Goal: Task Accomplishment & Management: Use online tool/utility

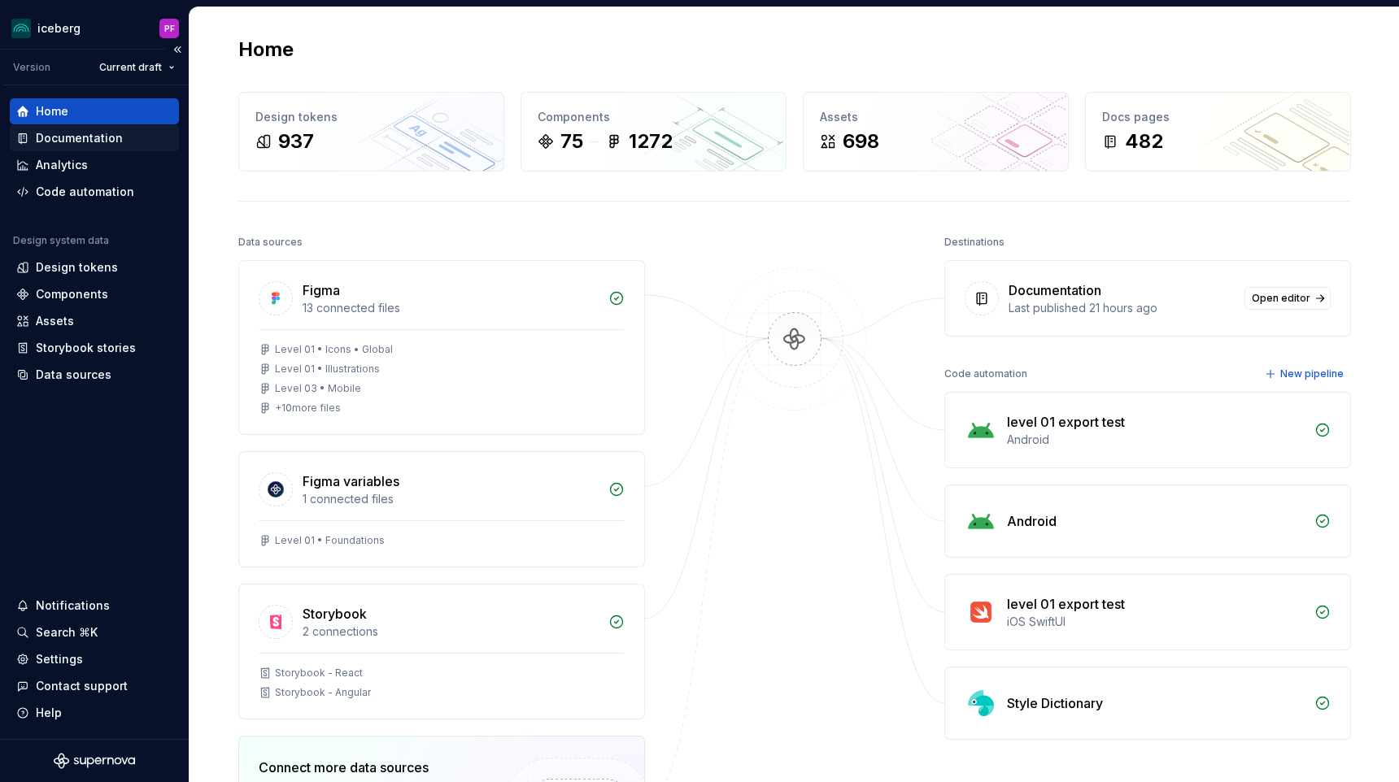
click at [46, 148] on div "Documentation" at bounding box center [94, 138] width 169 height 26
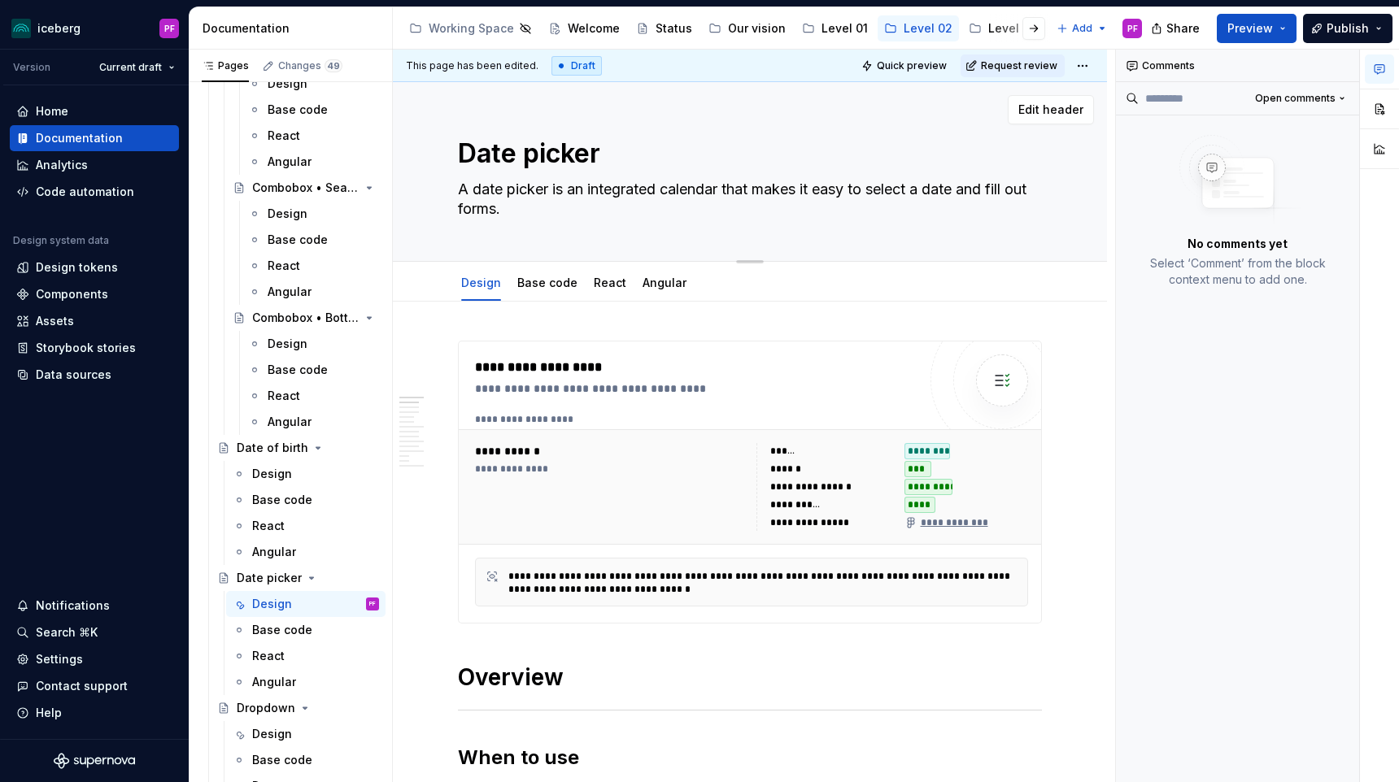
type textarea "*"
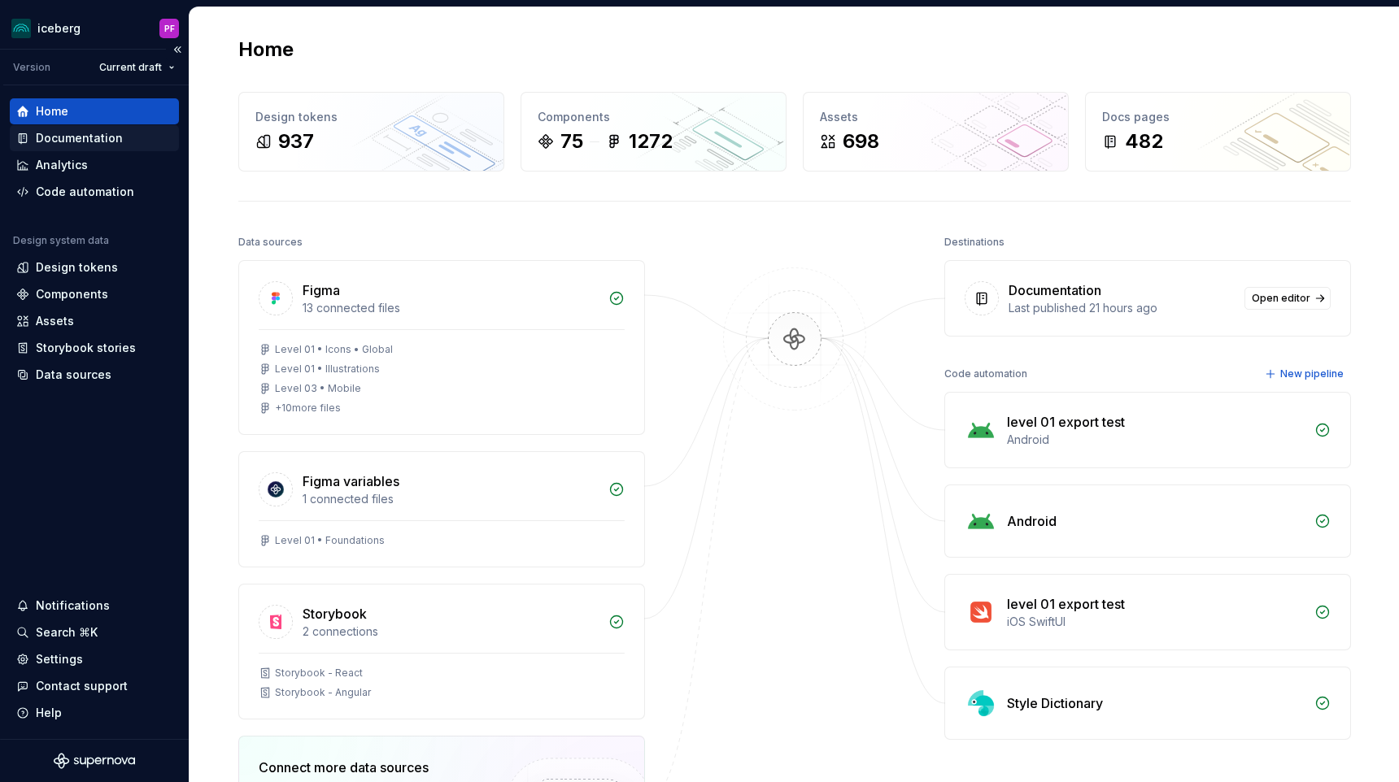
click at [120, 135] on div "Documentation" at bounding box center [94, 138] width 156 height 16
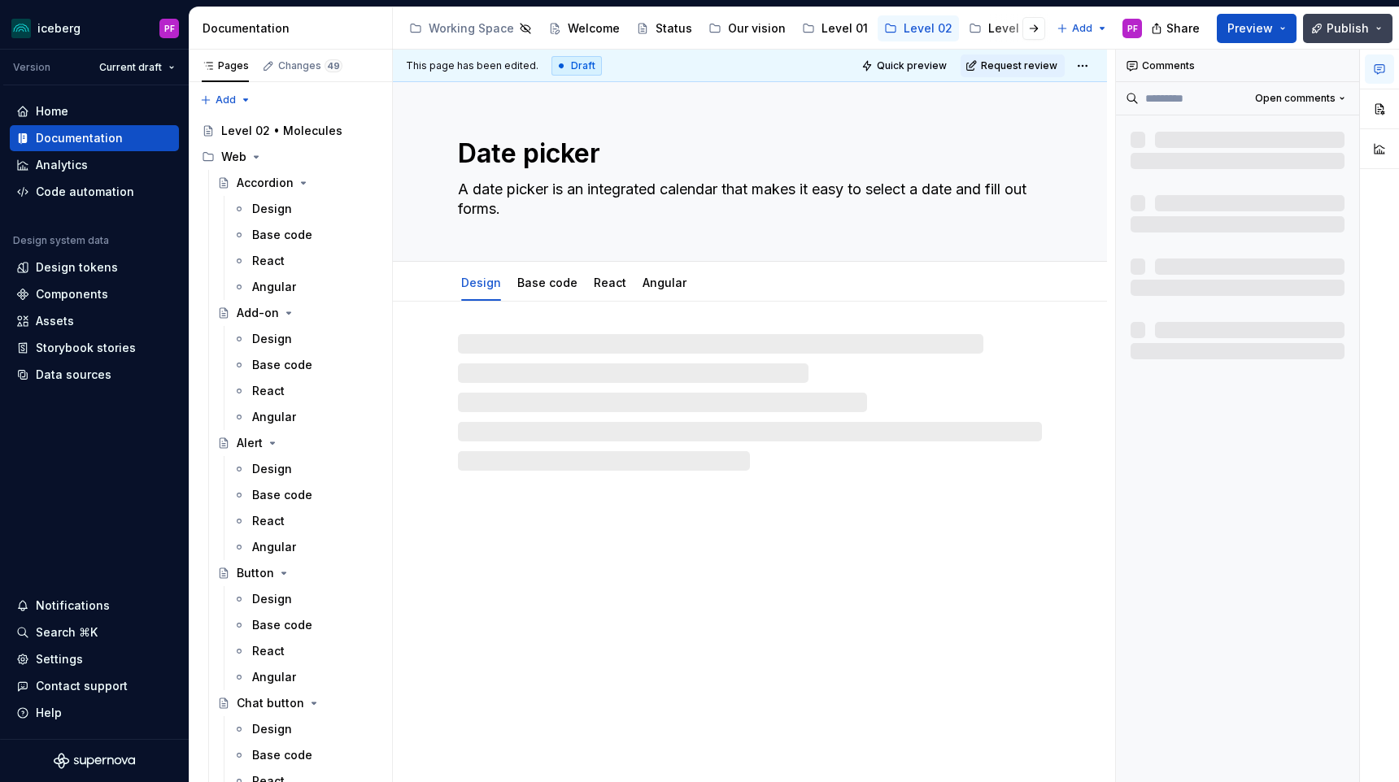
click at [1352, 32] on span "Publish" at bounding box center [1347, 28] width 42 height 16
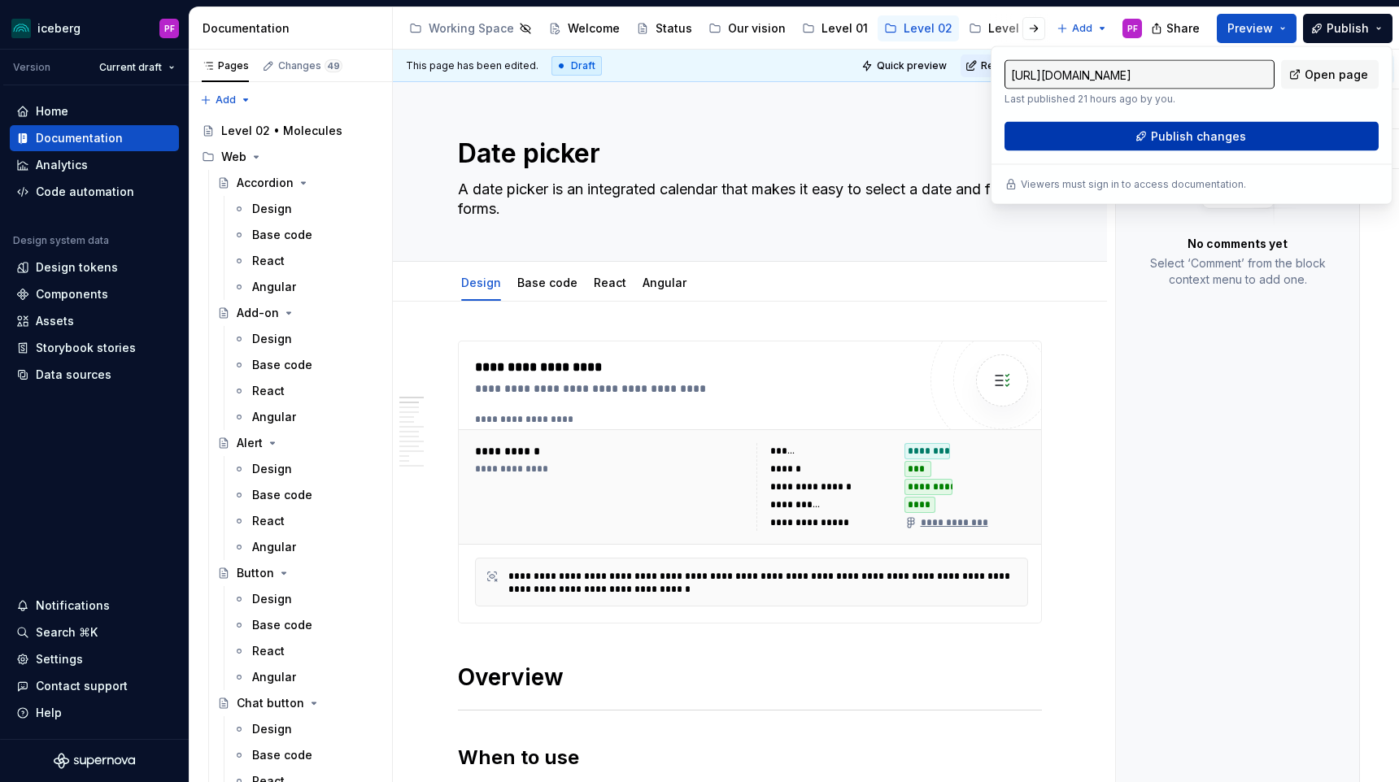
click at [1180, 144] on span "Publish changes" at bounding box center [1198, 136] width 95 height 16
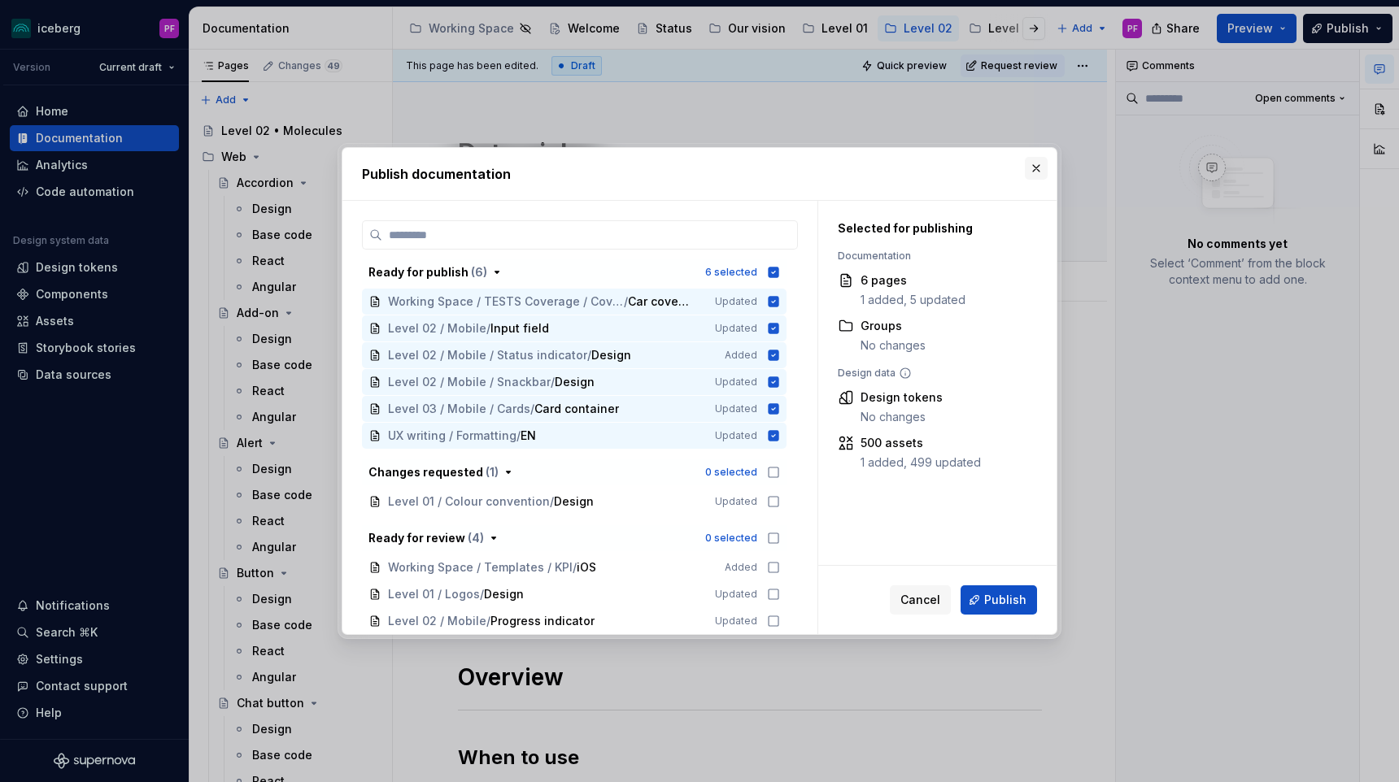
click at [1038, 177] on button "button" at bounding box center [1036, 168] width 23 height 23
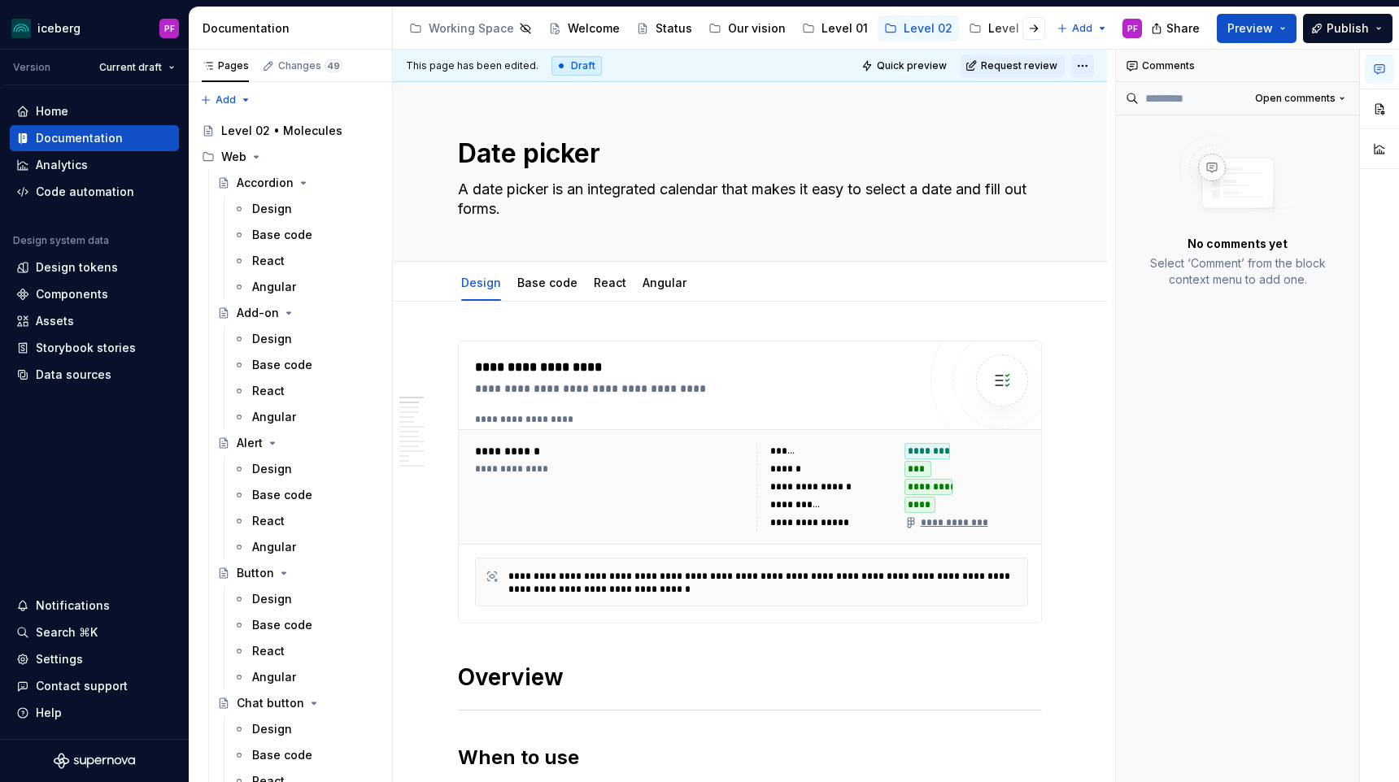
click at [1085, 66] on html "iceberg PF Version Current draft Home Documentation Analytics Code automation D…" at bounding box center [699, 391] width 1399 height 782
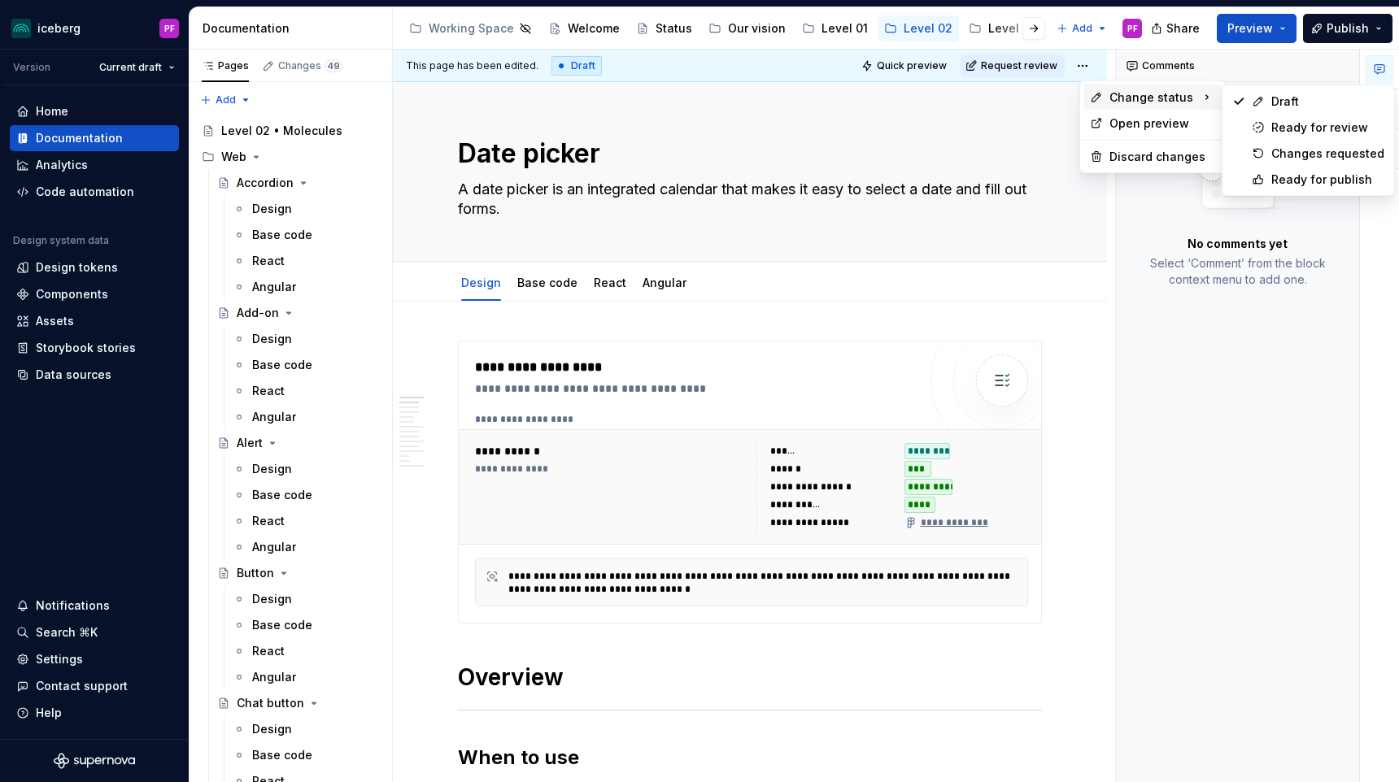
click at [1097, 101] on icon at bounding box center [1096, 97] width 13 height 13
click at [1289, 176] on div "Ready for publish" at bounding box center [1327, 180] width 113 height 16
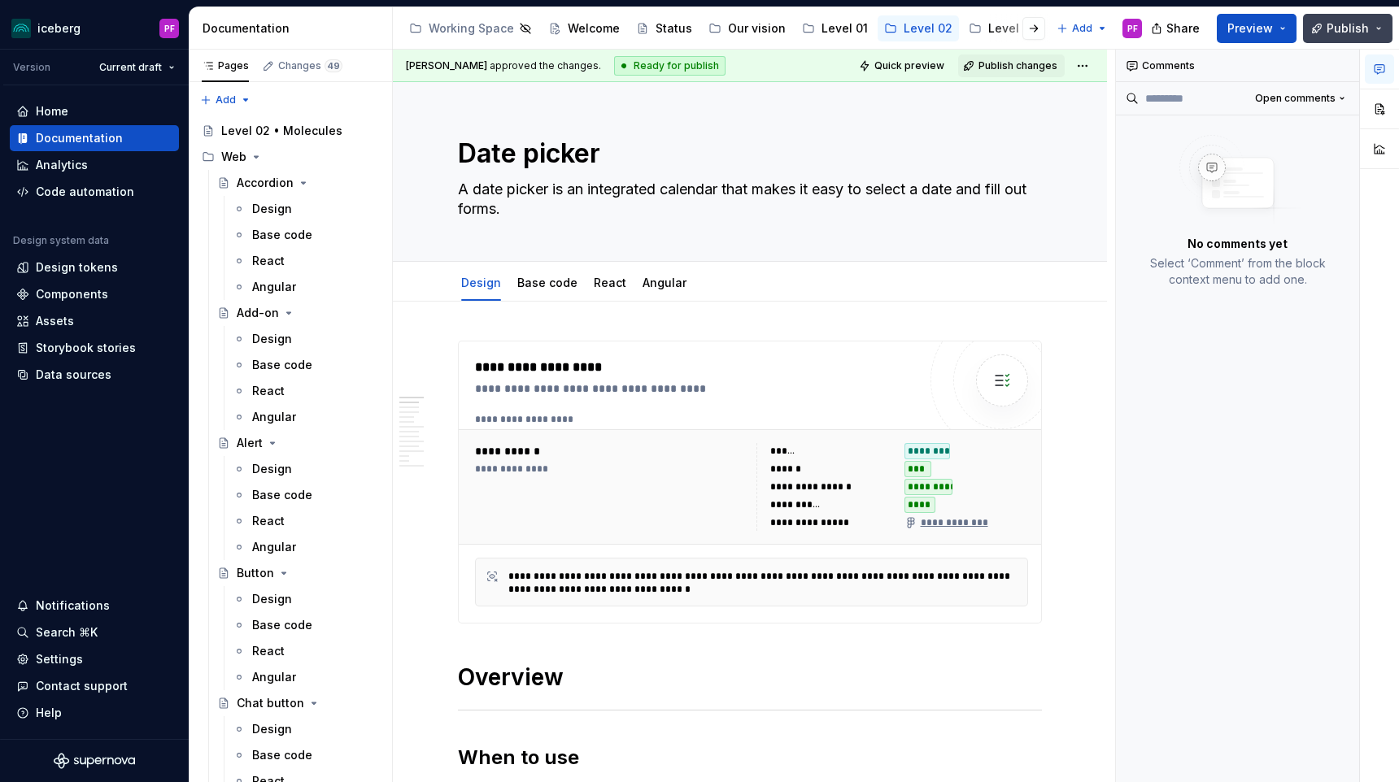
click at [1319, 31] on button "Publish" at bounding box center [1347, 28] width 89 height 29
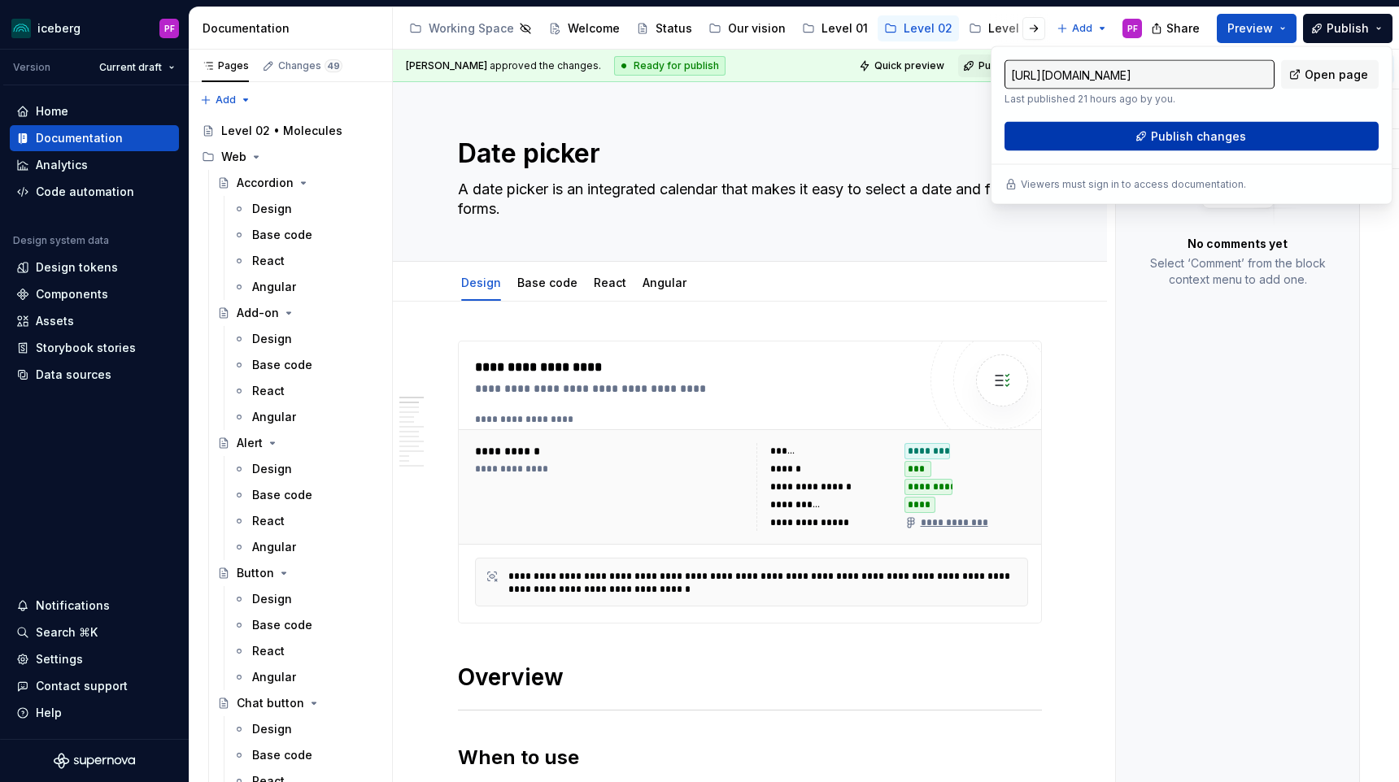
click at [1079, 140] on button "Publish changes" at bounding box center [1191, 136] width 374 height 29
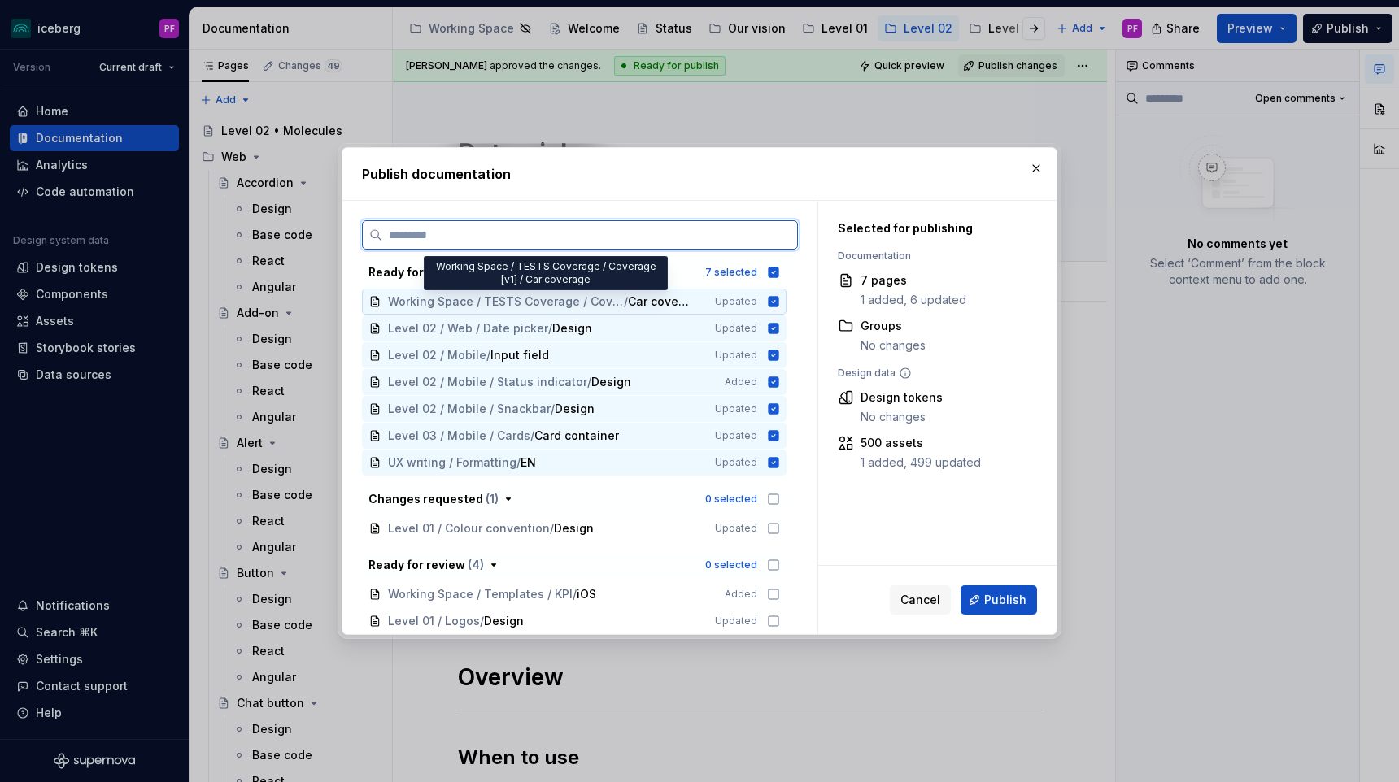
click at [678, 303] on span "Car coverage" at bounding box center [660, 302] width 64 height 16
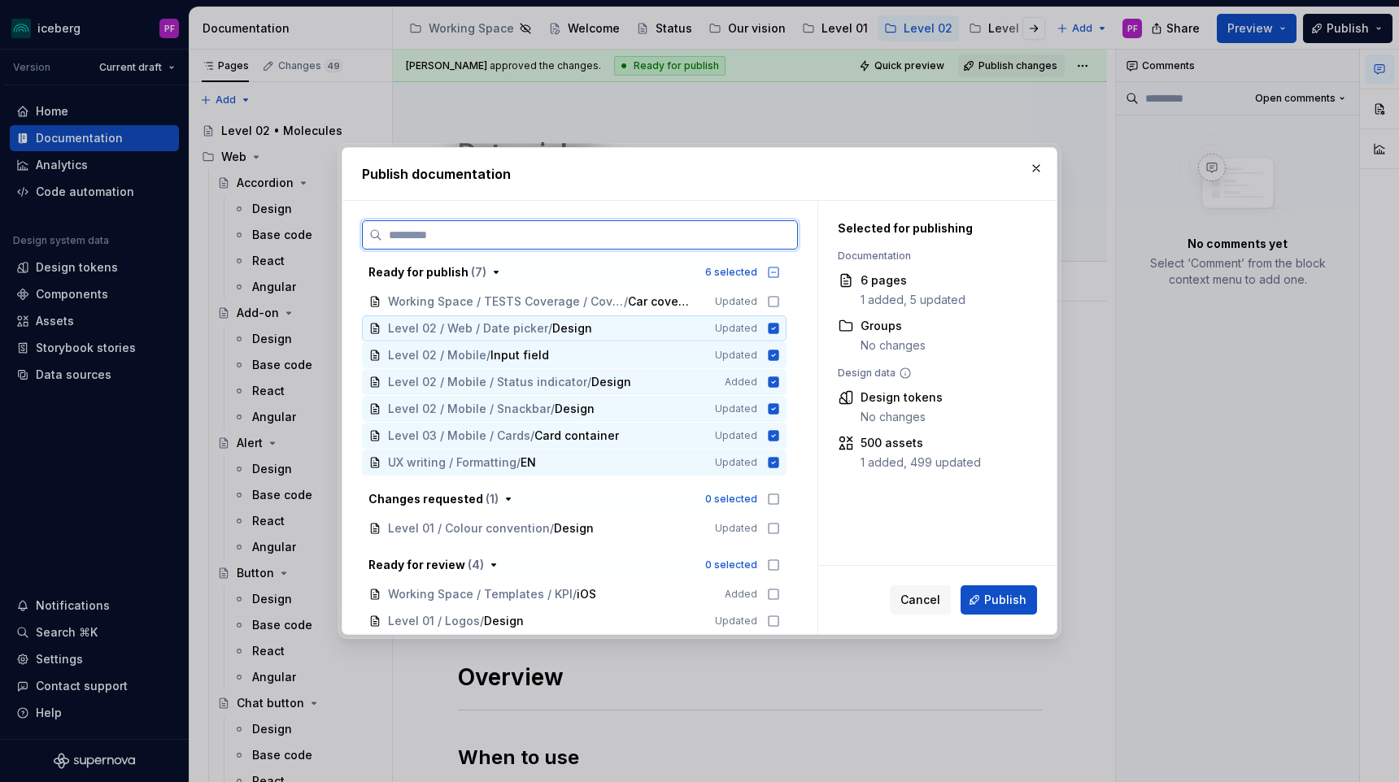
click at [668, 324] on div "Level 02 / Web / Date picker / Design" at bounding box center [541, 328] width 307 height 16
click at [668, 347] on div "Level 02 / Mobile / Input field" at bounding box center [541, 355] width 307 height 16
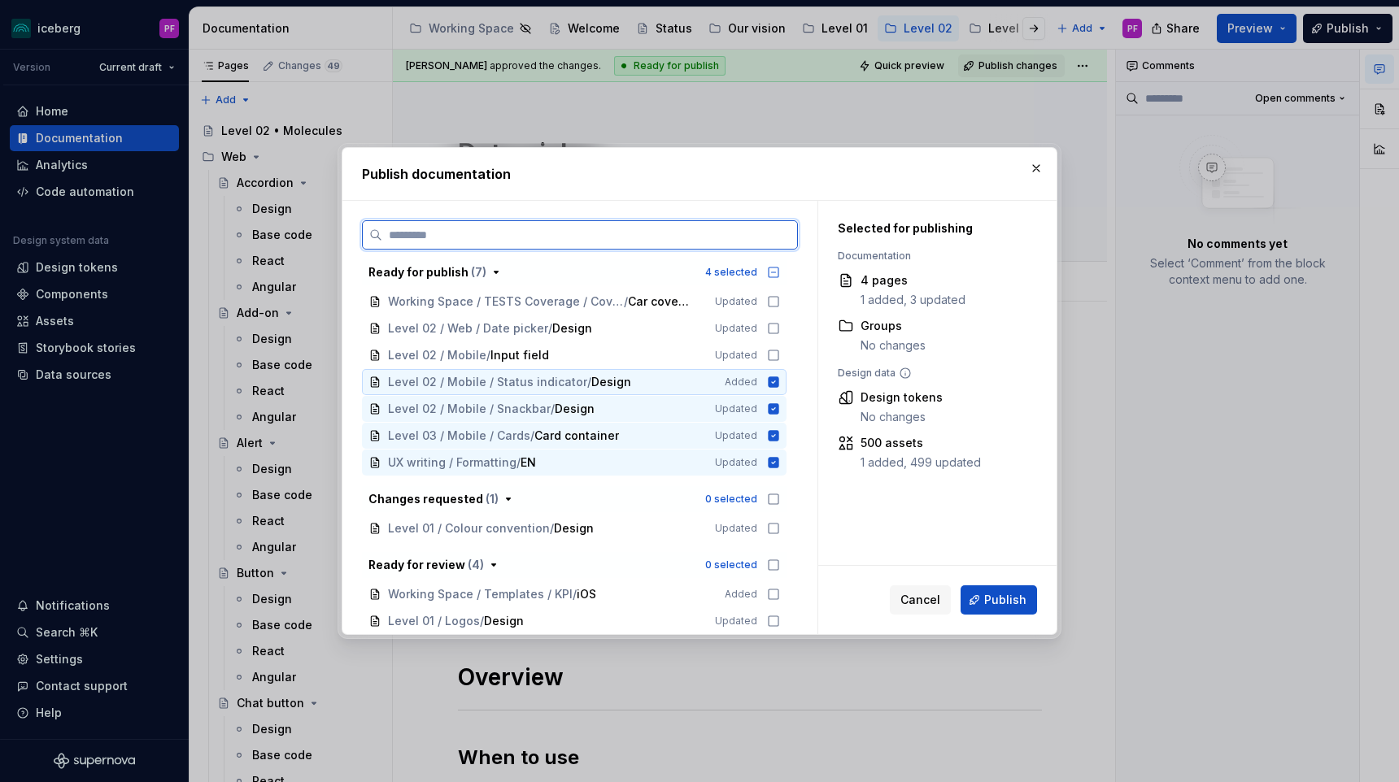
click at [664, 378] on span "Level 02 / Mobile / Status indicator / Design" at bounding box center [545, 382] width 314 height 16
click at [654, 408] on div "Level 02 / Mobile / Snackbar / Design" at bounding box center [541, 409] width 307 height 16
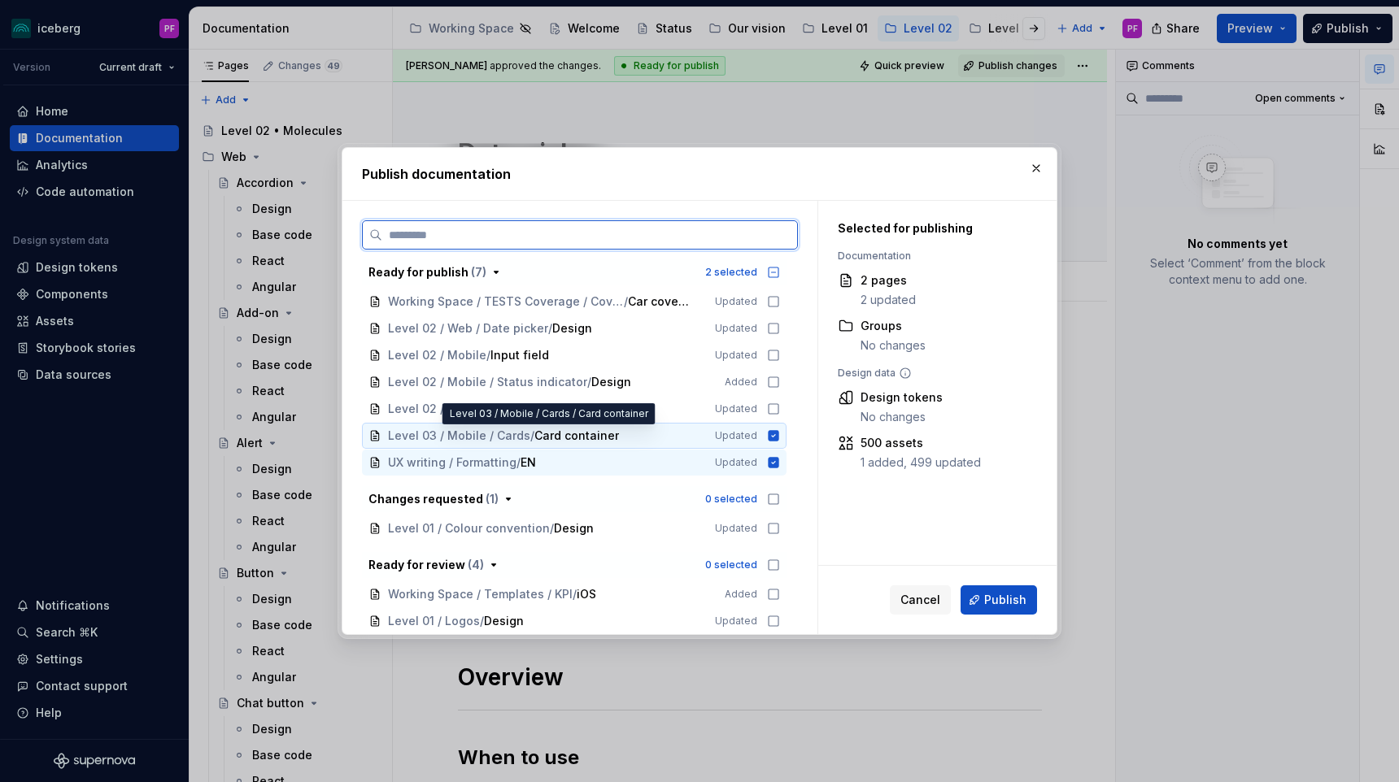
click at [638, 436] on span "Level 03 / Mobile / Cards / Card container" at bounding box center [540, 436] width 304 height 16
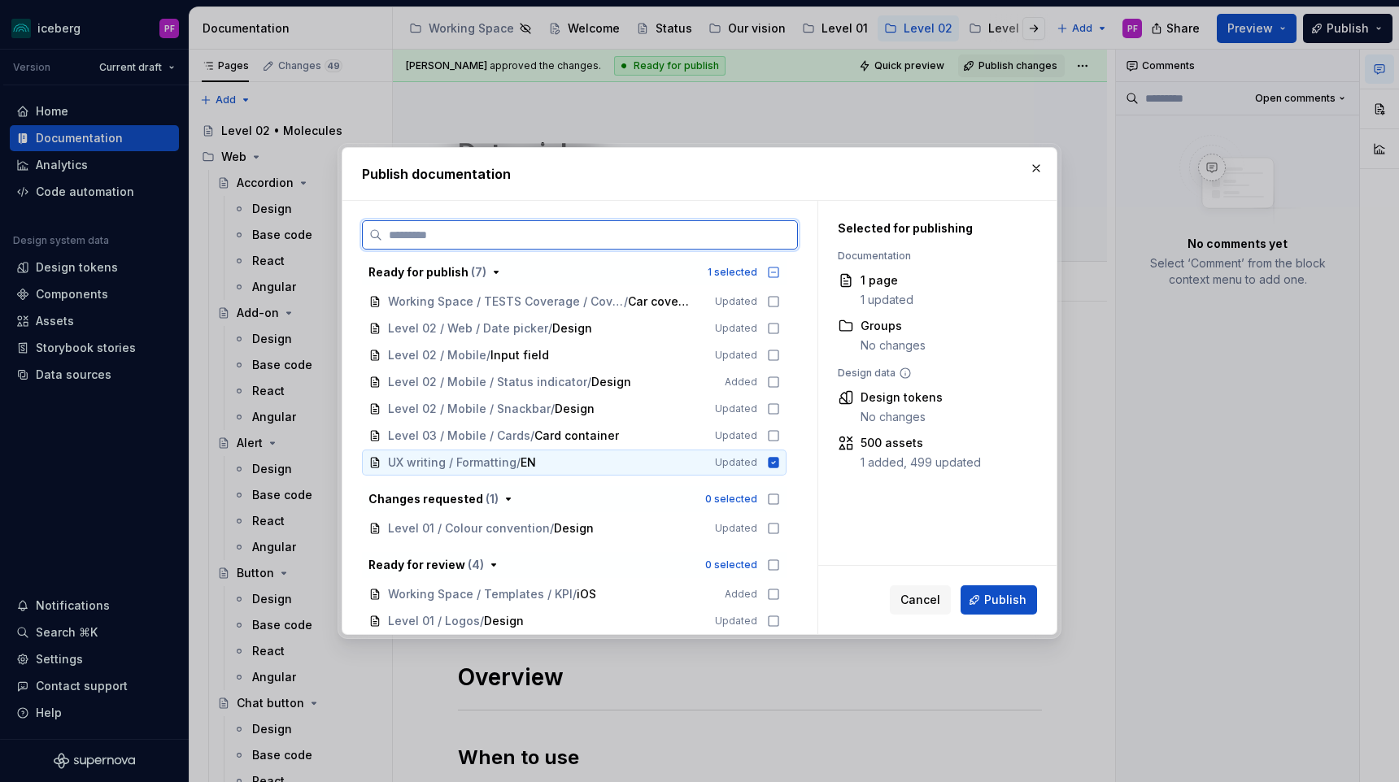
click at [638, 452] on div "UX writing / Formatting / EN Updated" at bounding box center [574, 463] width 424 height 26
click at [610, 333] on div "Level 02 / Web / Date picker / Design" at bounding box center [541, 328] width 307 height 16
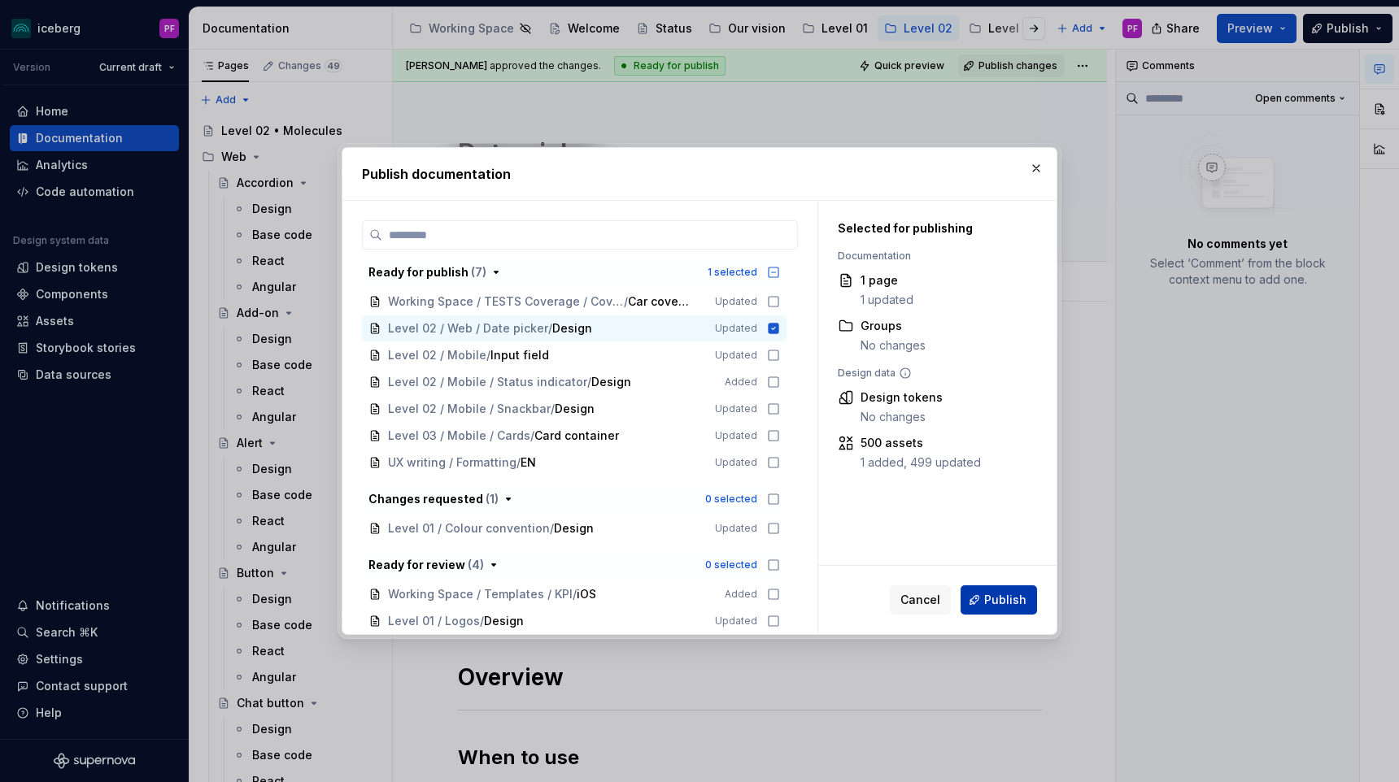
click at [993, 593] on span "Publish" at bounding box center [1005, 600] width 42 height 16
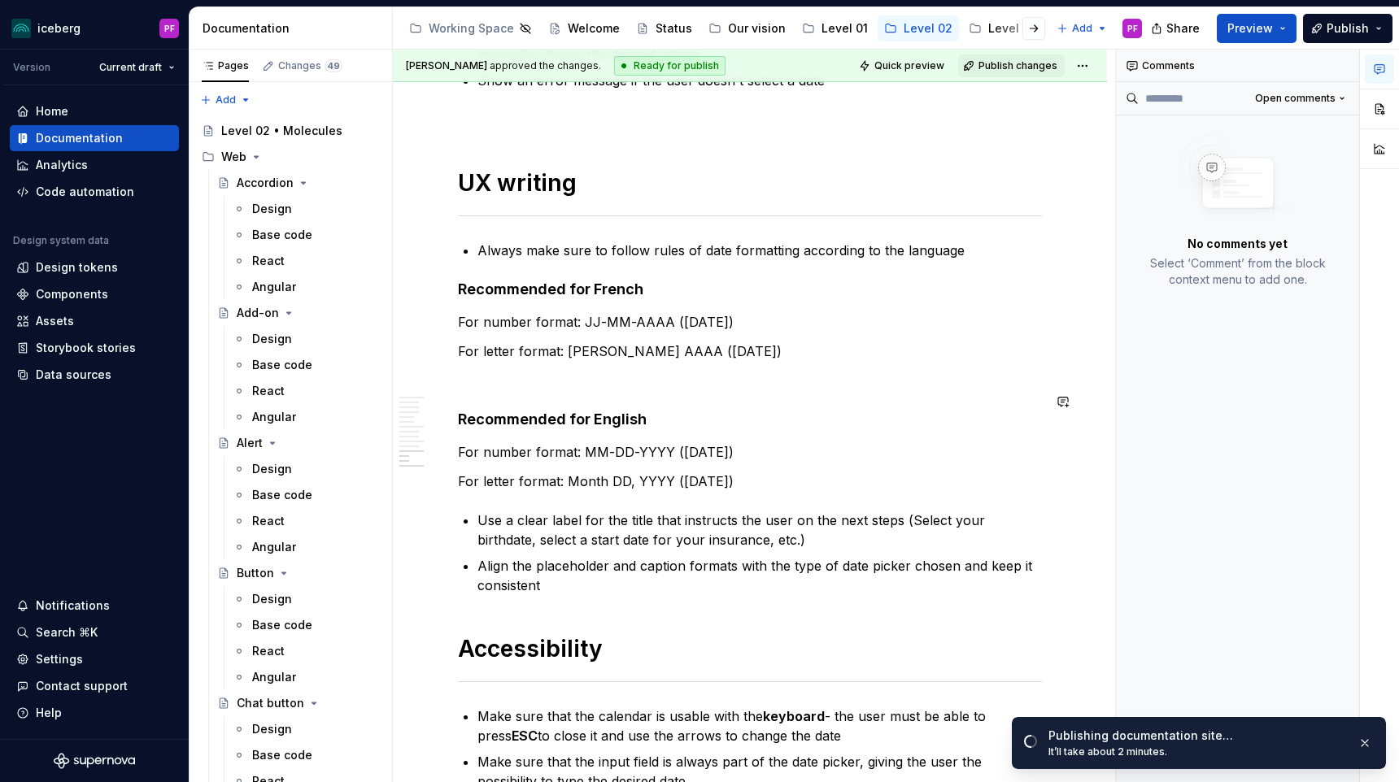
scroll to position [4728, 0]
click at [1316, 99] on span "Open comments" at bounding box center [1295, 98] width 81 height 13
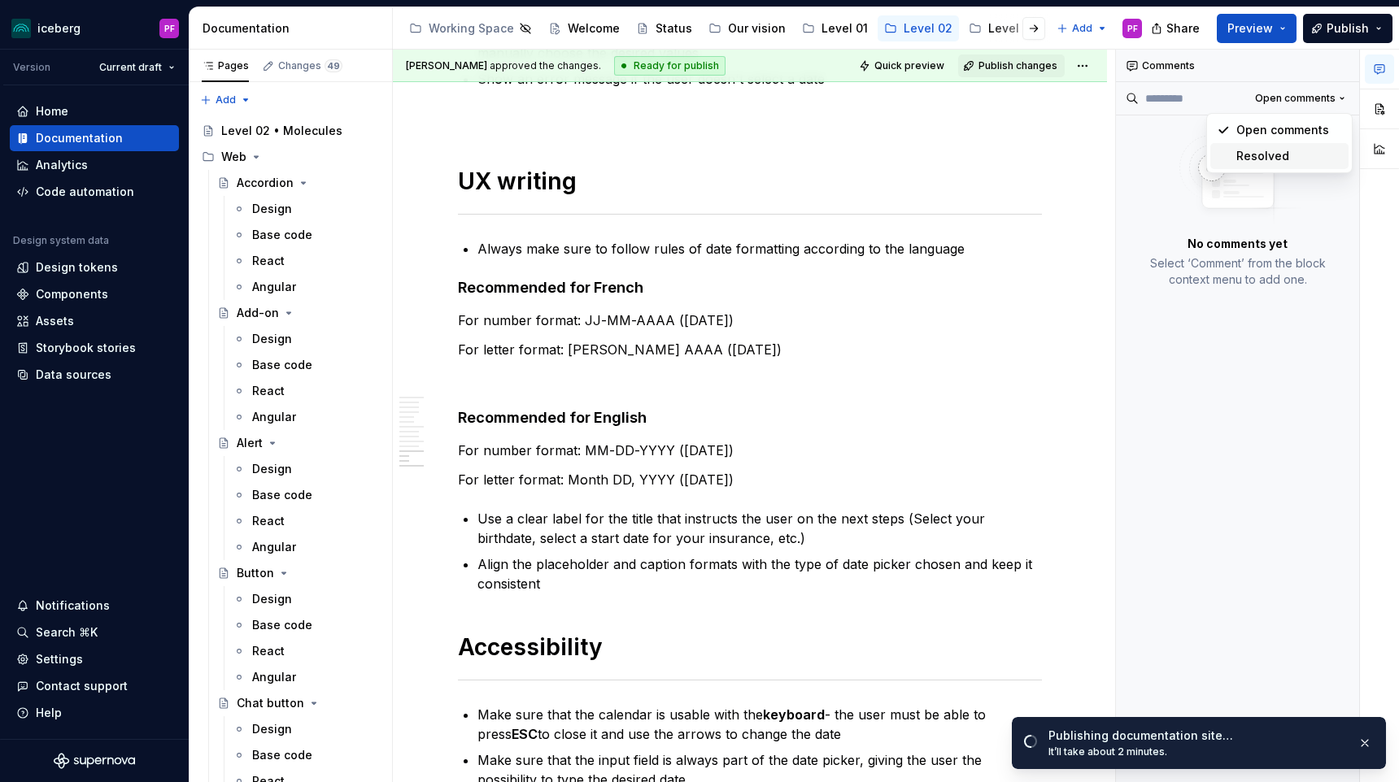
click at [1296, 151] on div "Resolved" at bounding box center [1289, 156] width 106 height 16
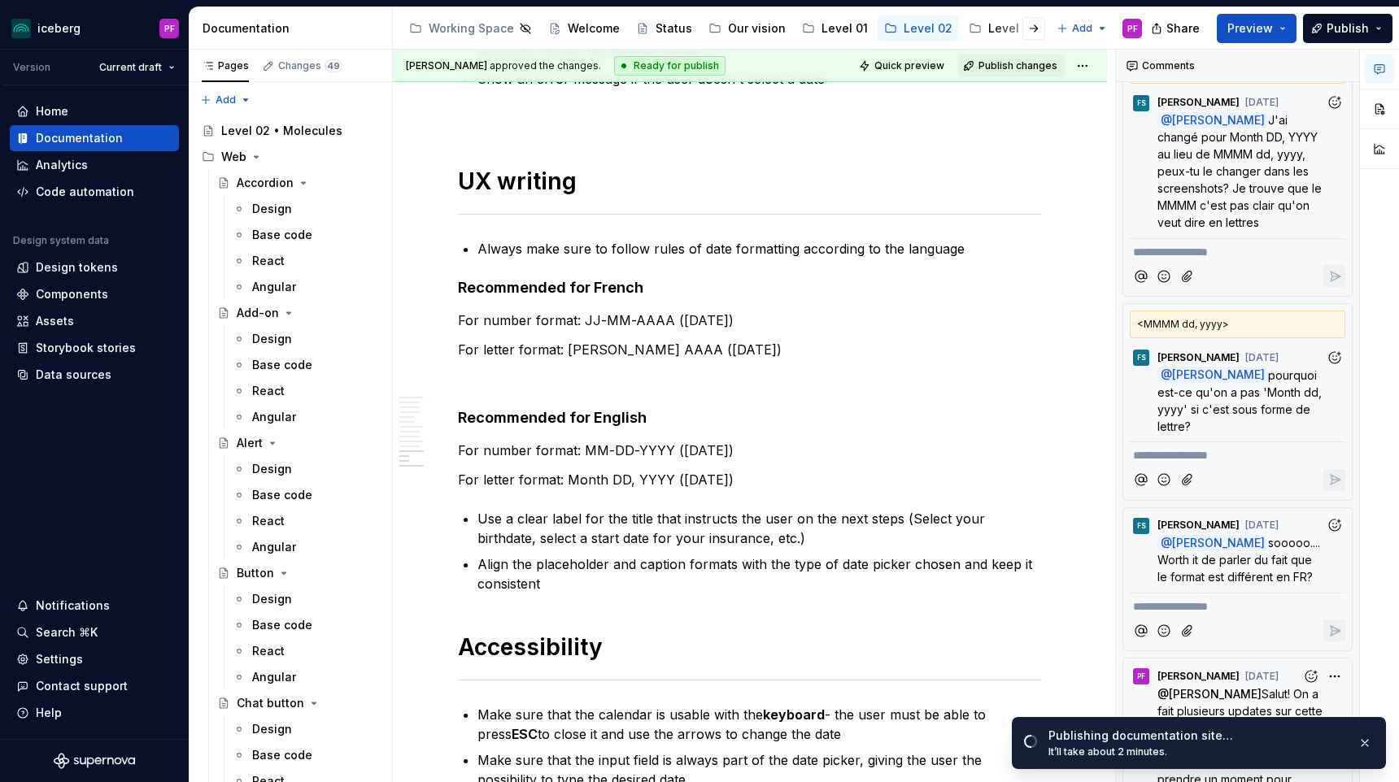
scroll to position [0, 0]
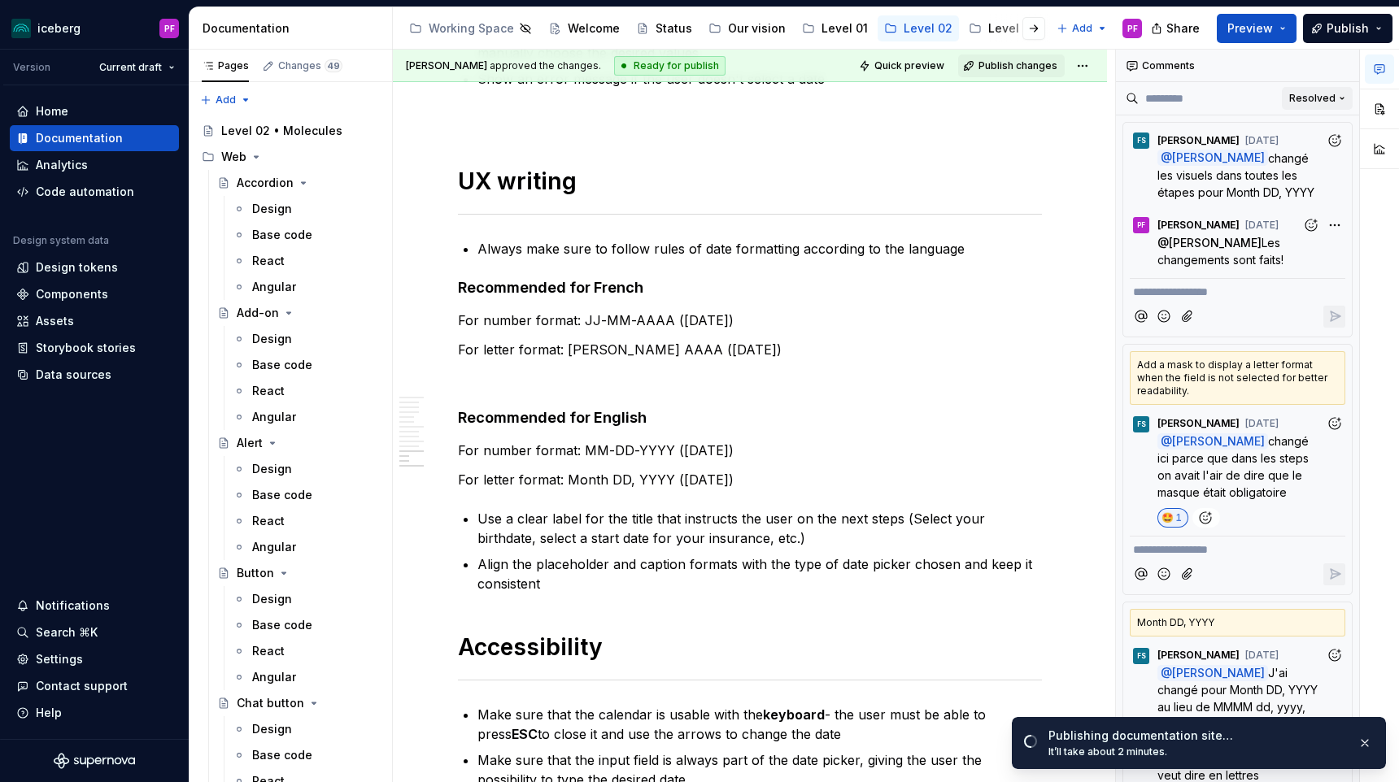
click at [1325, 95] on span "Resolved" at bounding box center [1312, 98] width 46 height 13
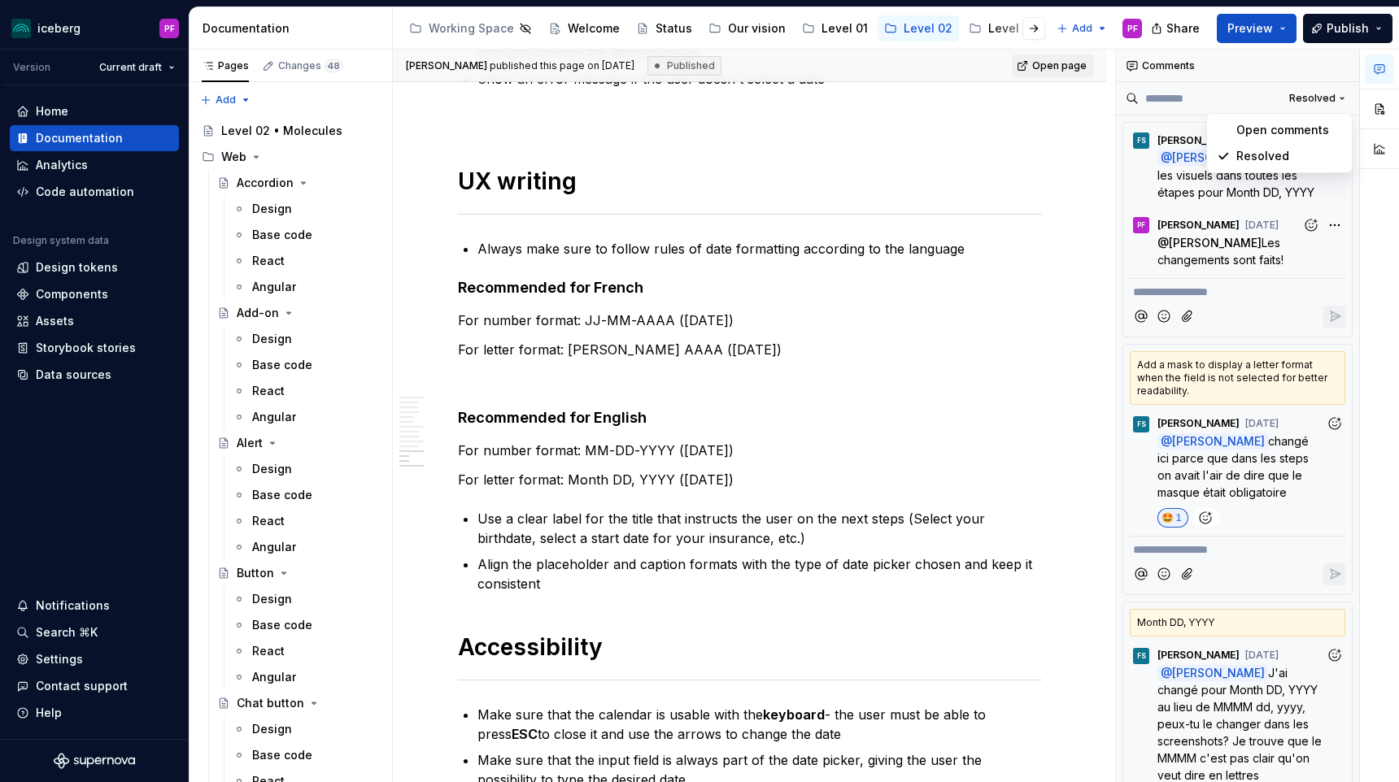
type textarea "*"
